Goal: Ask a question

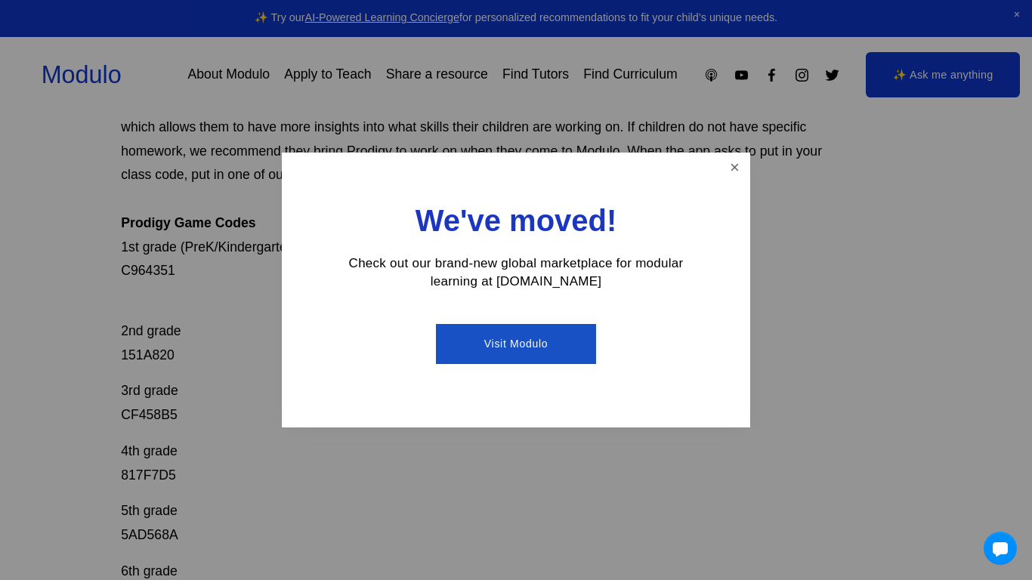
scroll to position [187, 0]
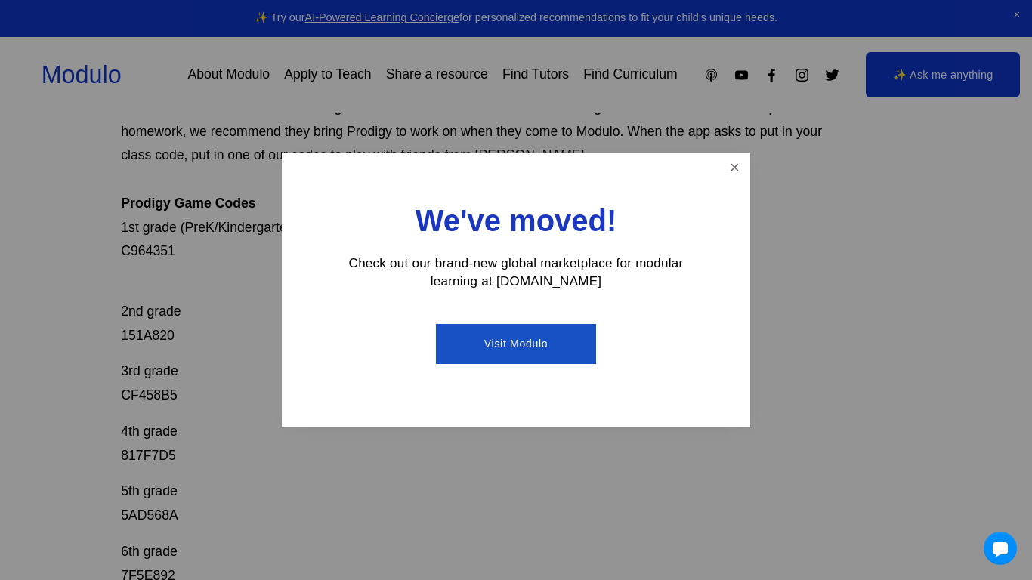
click at [735, 158] on link "Close" at bounding box center [734, 168] width 26 height 26
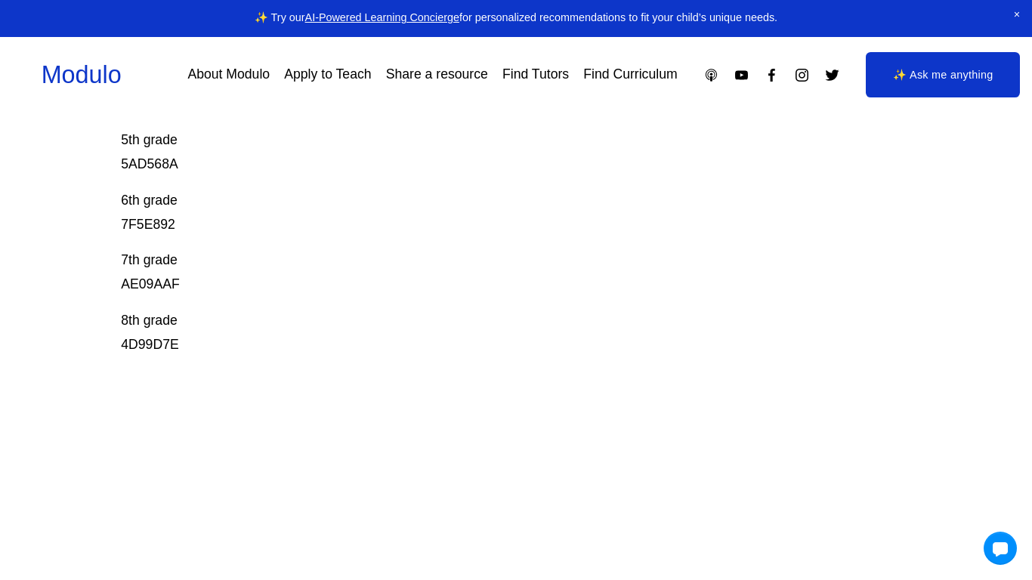
scroll to position [526, 0]
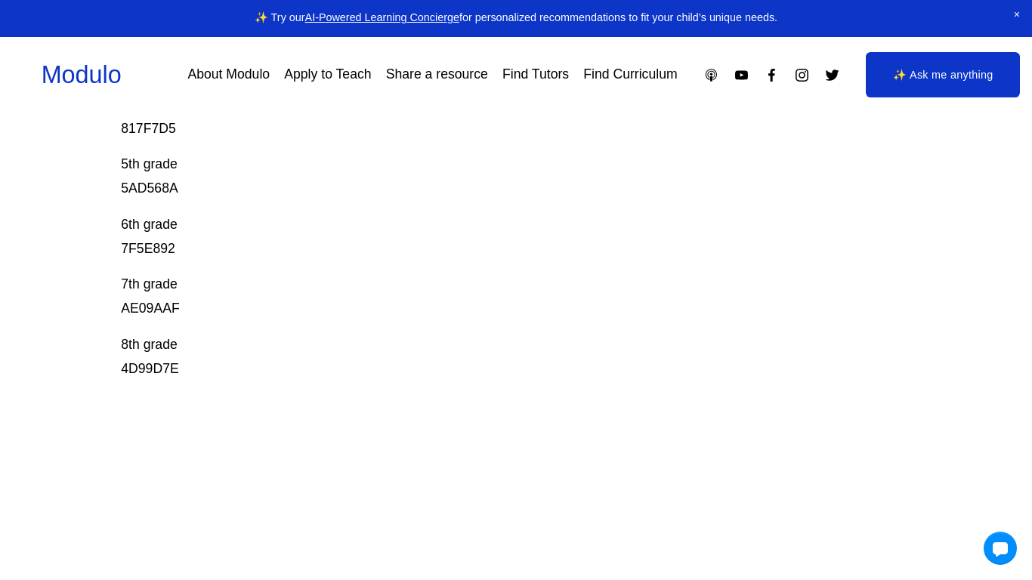
click at [138, 372] on p "8th grade 4D99D7E" at bounding box center [476, 357] width 710 height 48
copy p "4D99D7E"
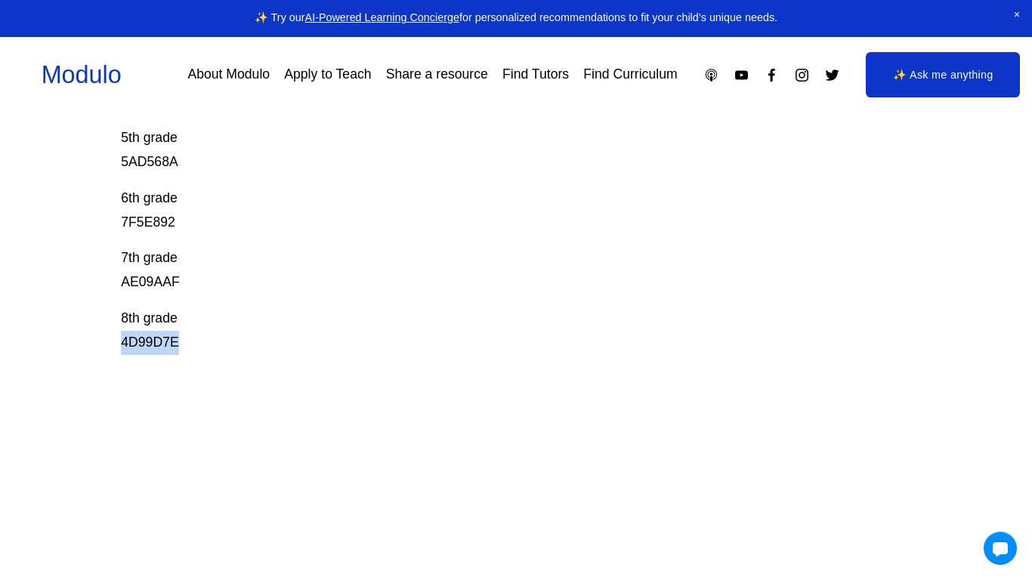
scroll to position [551, 0]
click at [619, 190] on p "6th grade 7F5E892" at bounding box center [476, 212] width 710 height 48
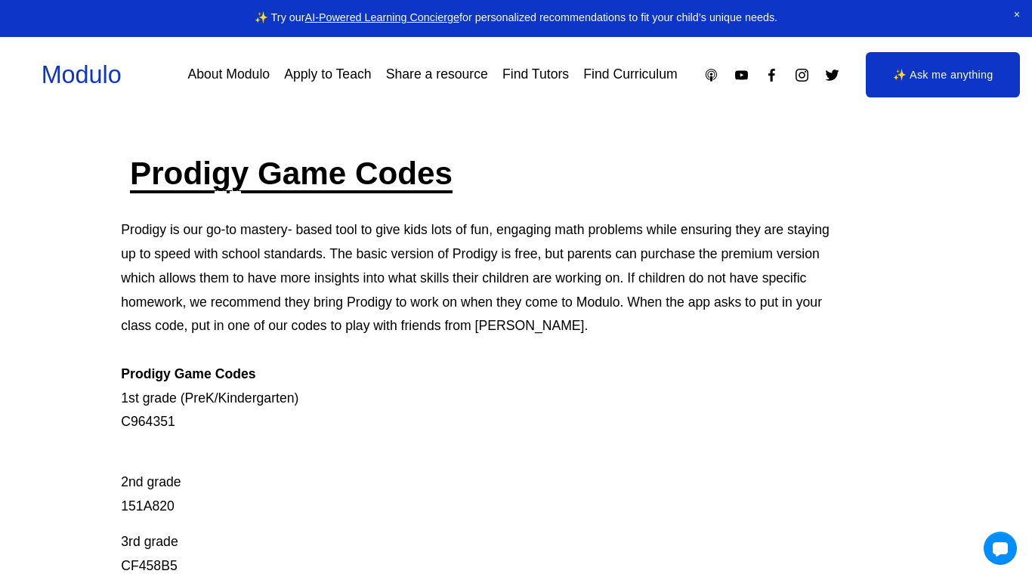
scroll to position [0, 0]
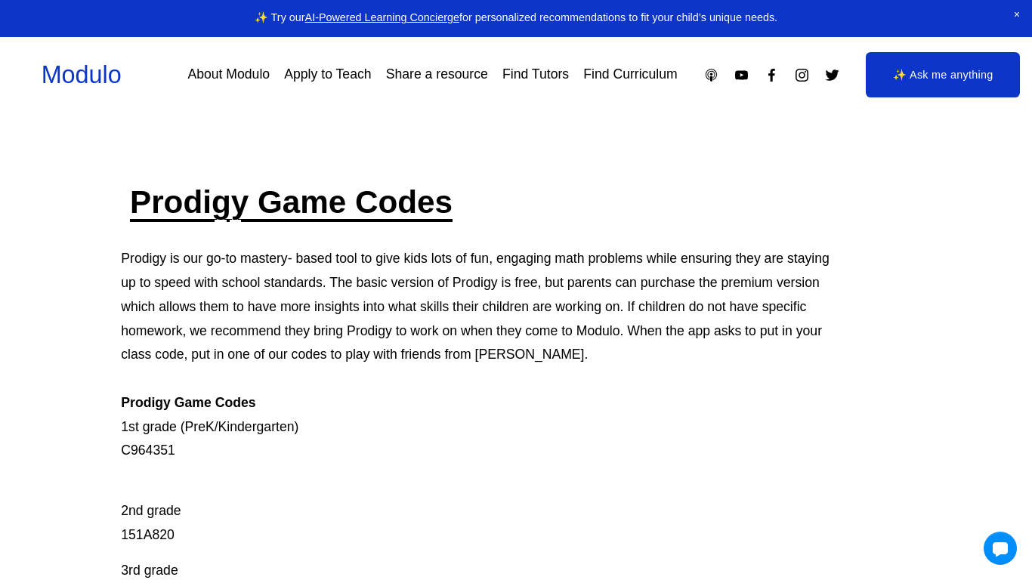
click at [914, 68] on link "✨ Ask me anything" at bounding box center [943, 74] width 154 height 45
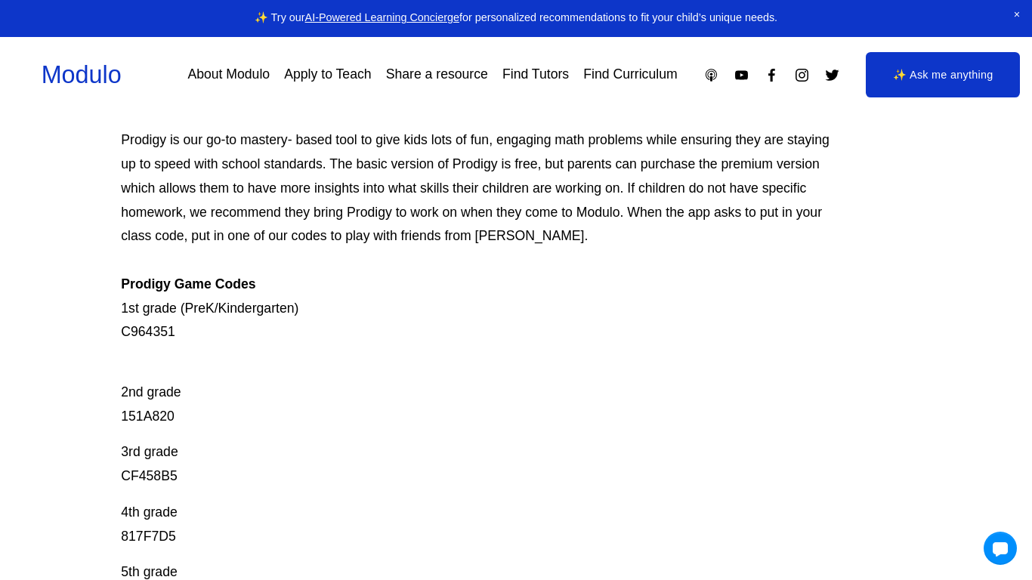
scroll to position [120, 0]
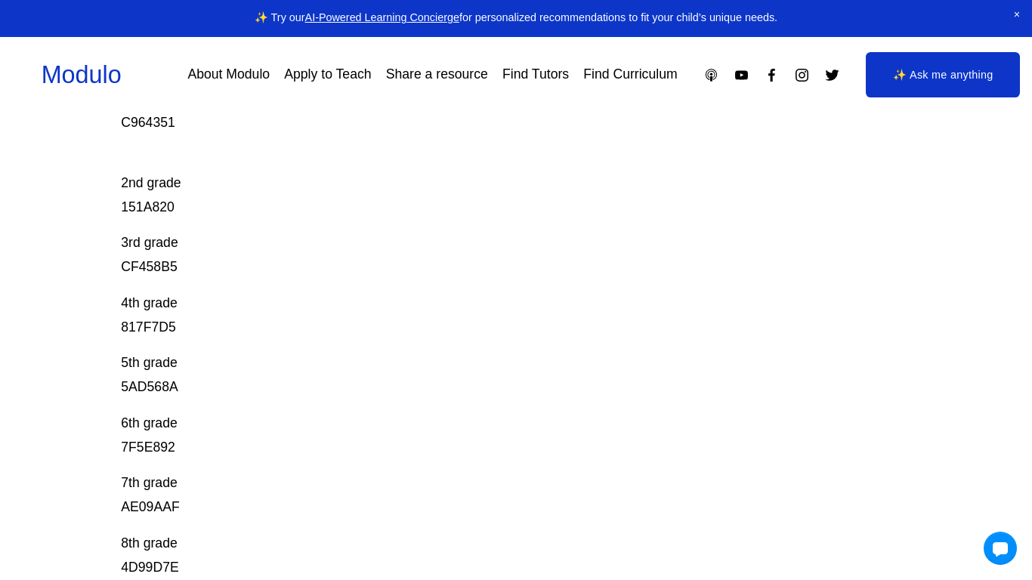
scroll to position [335, 0]
